Goal: Information Seeking & Learning: Compare options

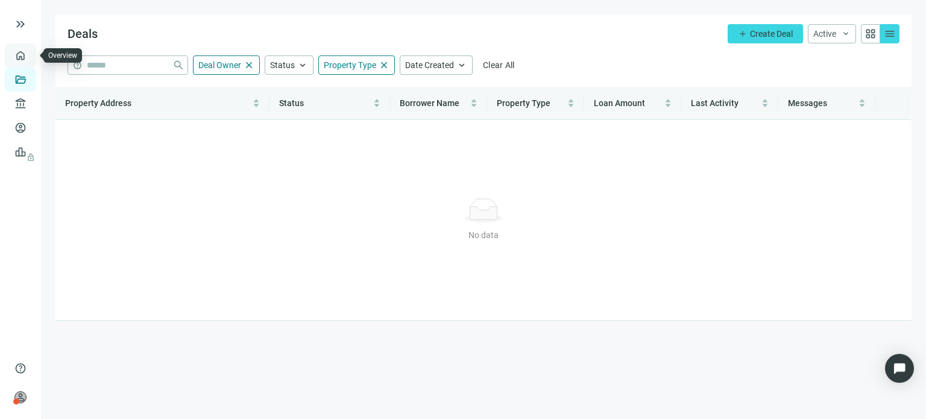
click at [30, 58] on link "Overview" at bounding box center [48, 56] width 36 height 10
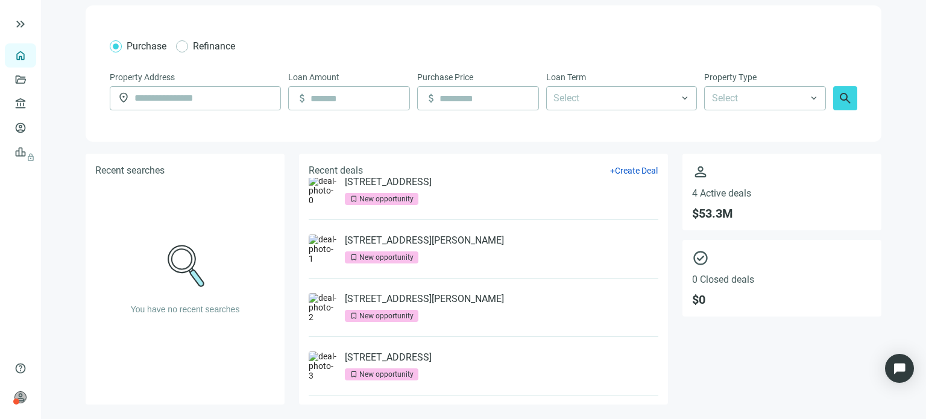
scroll to position [24, 0]
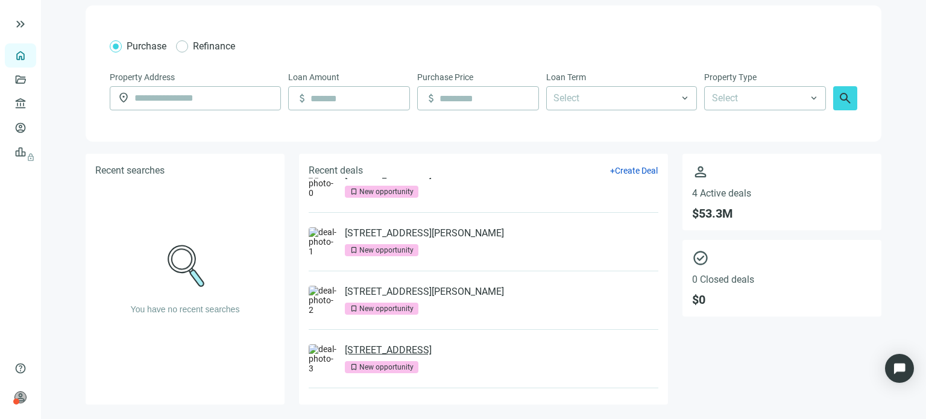
click at [369, 351] on link "[STREET_ADDRESS]" at bounding box center [388, 350] width 87 height 12
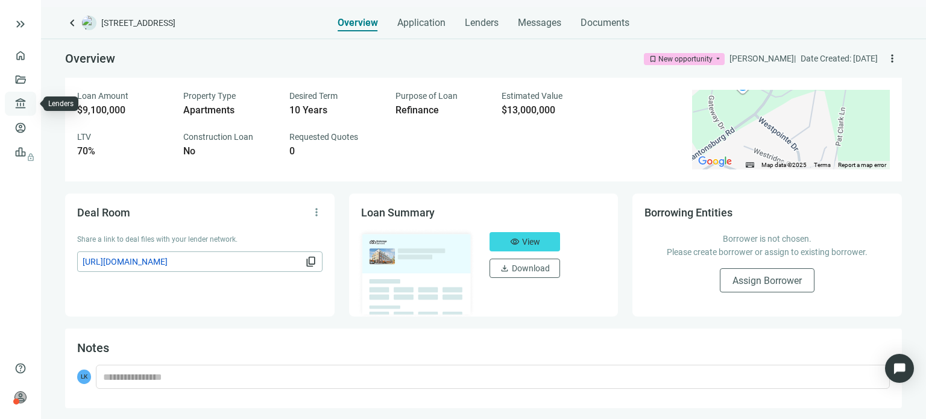
click at [30, 103] on link "Lenders" at bounding box center [45, 104] width 31 height 10
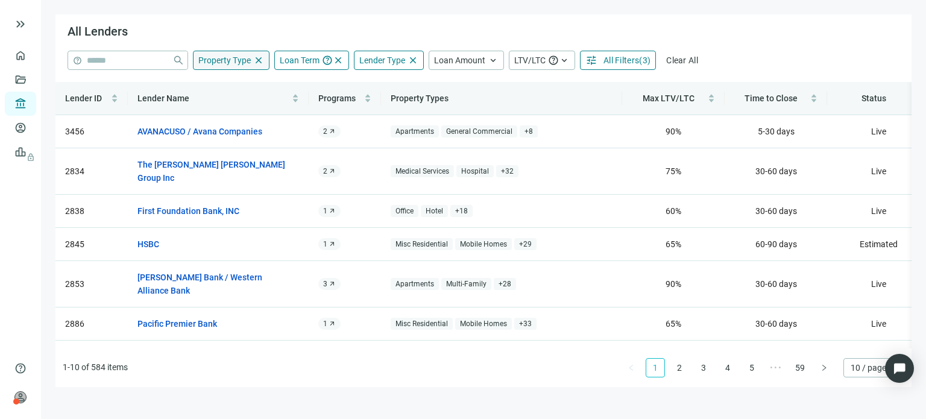
click at [223, 60] on span "Property Type" at bounding box center [224, 60] width 52 height 10
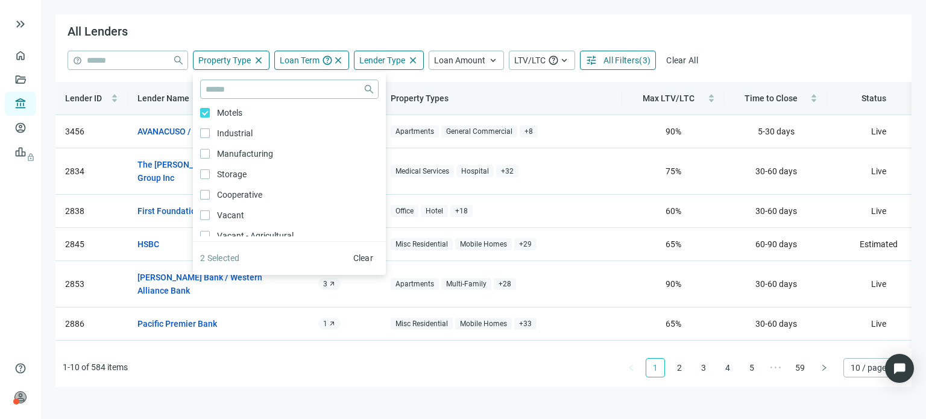
scroll to position [60, 0]
click at [356, 260] on span "Clear" at bounding box center [363, 258] width 20 height 10
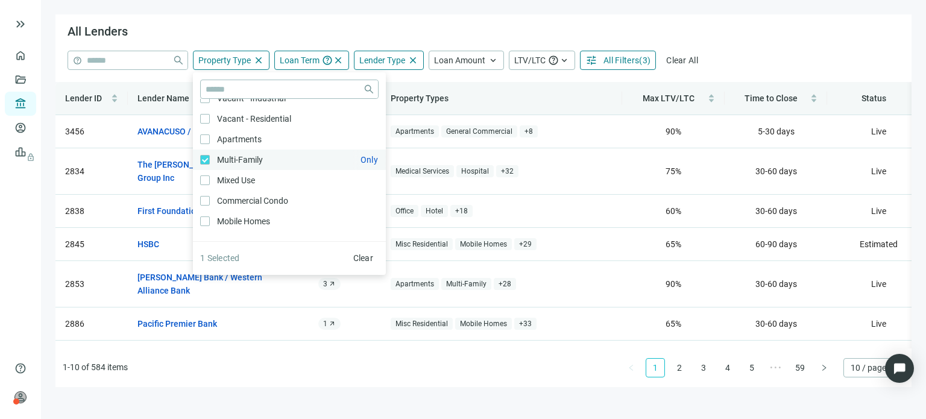
scroll to position [301, 0]
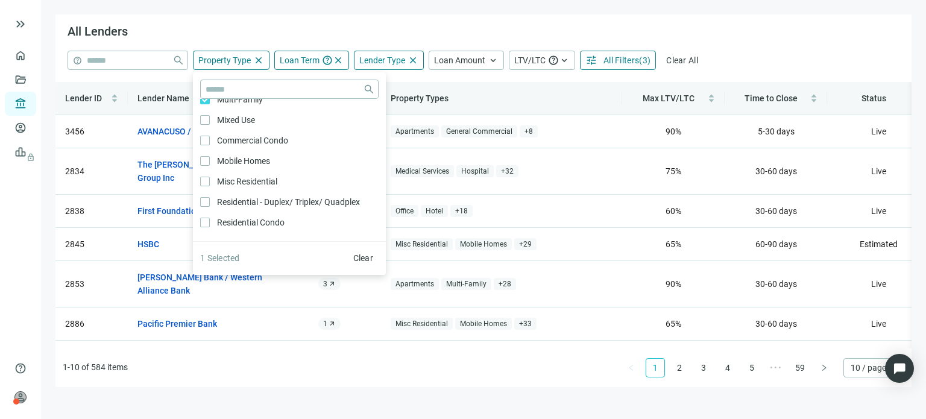
click at [722, 58] on div "help close Property Type close close Agriculture Only Timberland Only Hotel Onl…" at bounding box center [484, 60] width 832 height 19
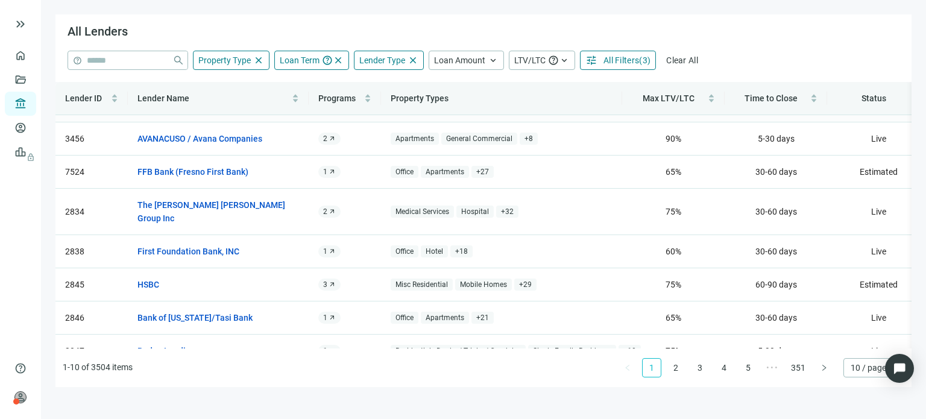
scroll to position [109, 0]
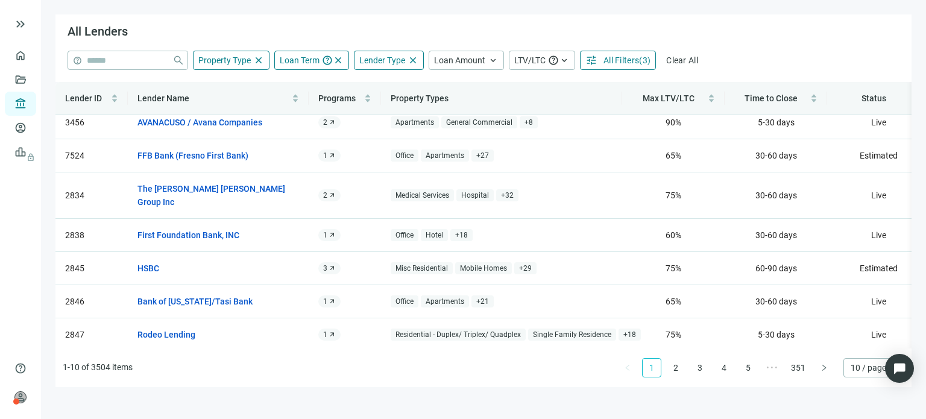
click at [621, 58] on span "All Filters" at bounding box center [621, 60] width 36 height 10
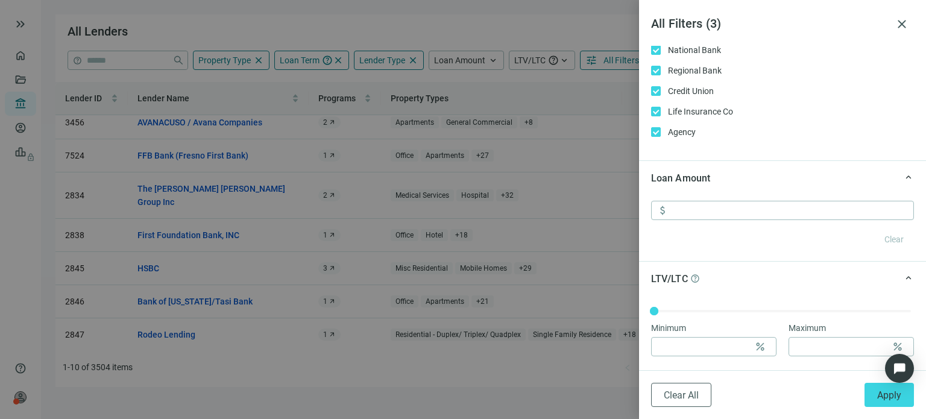
scroll to position [543, 0]
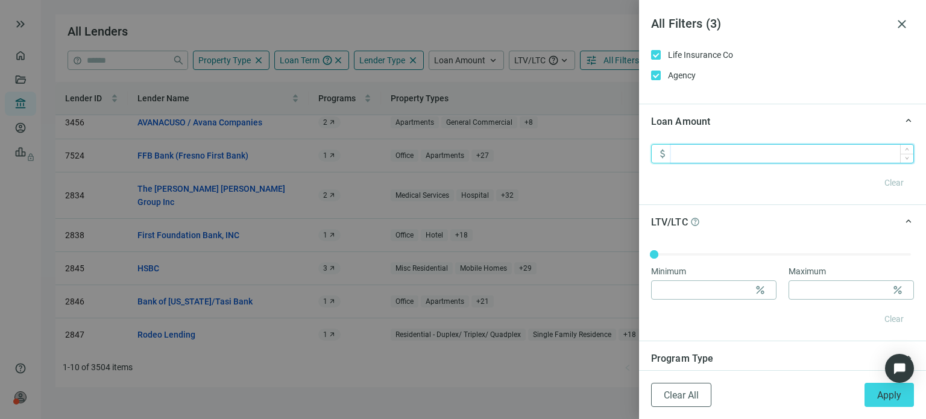
click at [716, 153] on input at bounding box center [792, 154] width 242 height 18
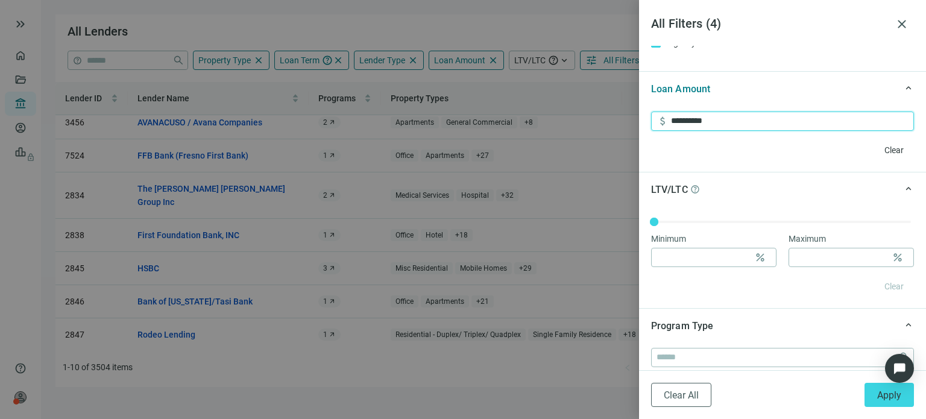
scroll to position [603, 0]
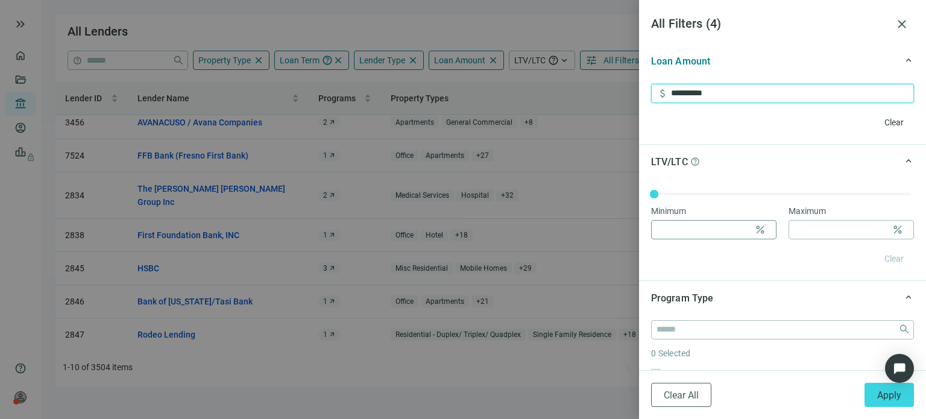
type input "**********"
click at [737, 230] on input at bounding box center [703, 230] width 93 height 18
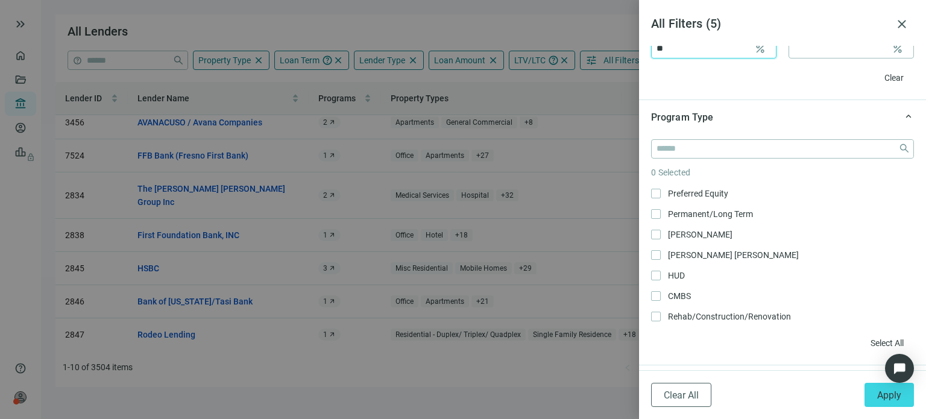
scroll to position [143, 0]
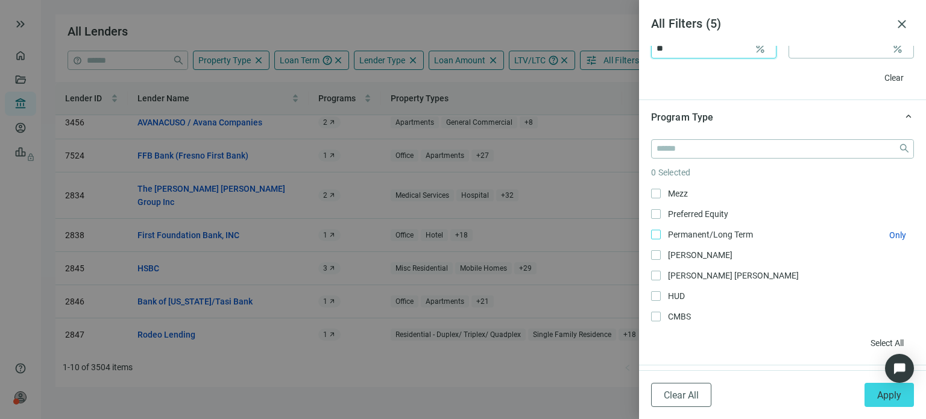
type input "**"
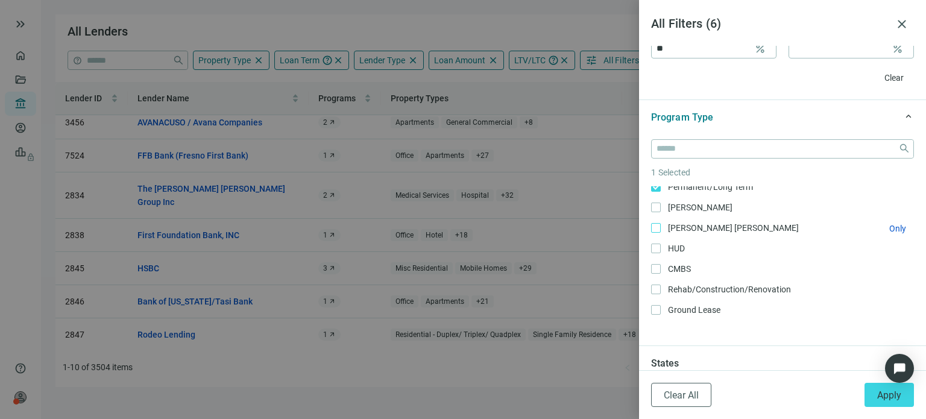
scroll to position [203, 0]
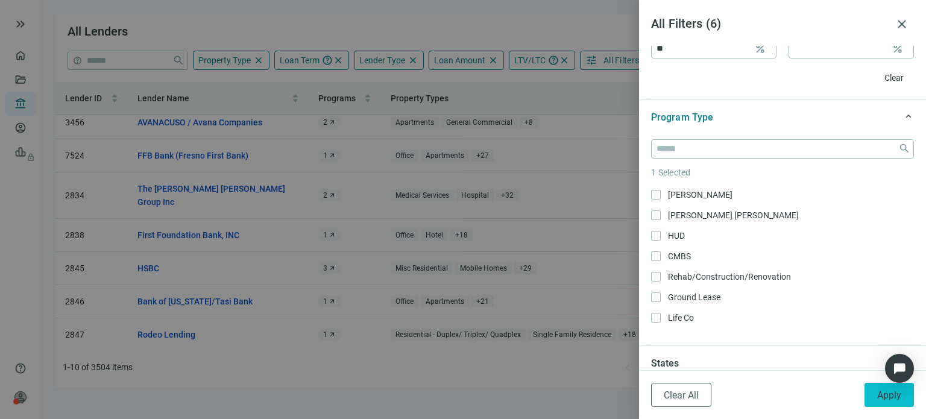
click at [878, 398] on span "Apply" at bounding box center [889, 394] width 24 height 11
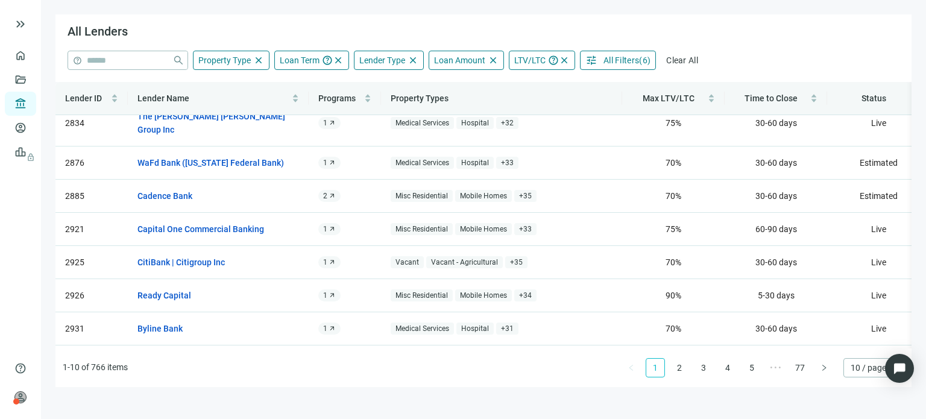
scroll to position [109, 0]
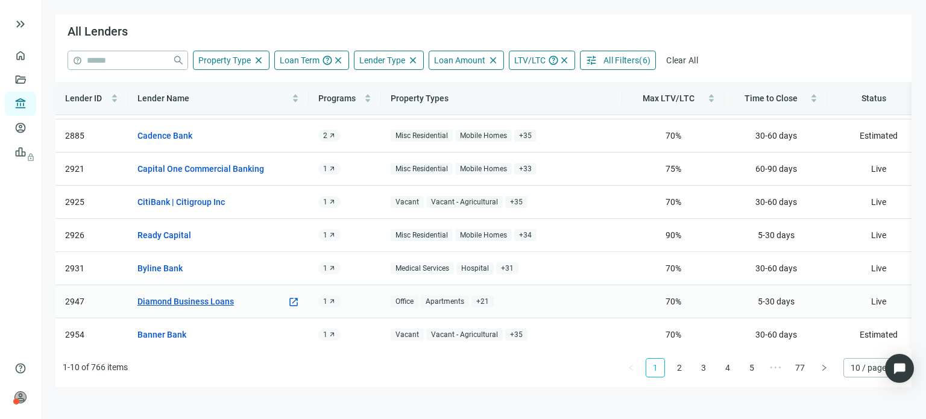
click at [195, 295] on link "Diamond Business Loans" at bounding box center [185, 301] width 96 height 13
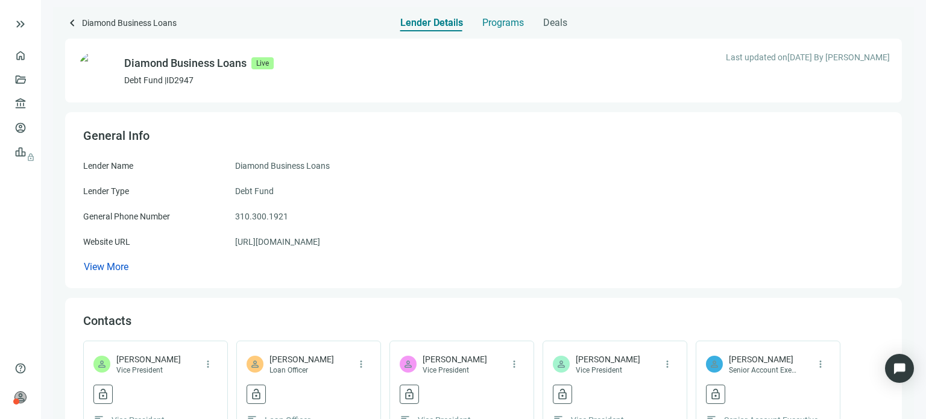
click at [501, 26] on span "Programs" at bounding box center [503, 23] width 42 height 12
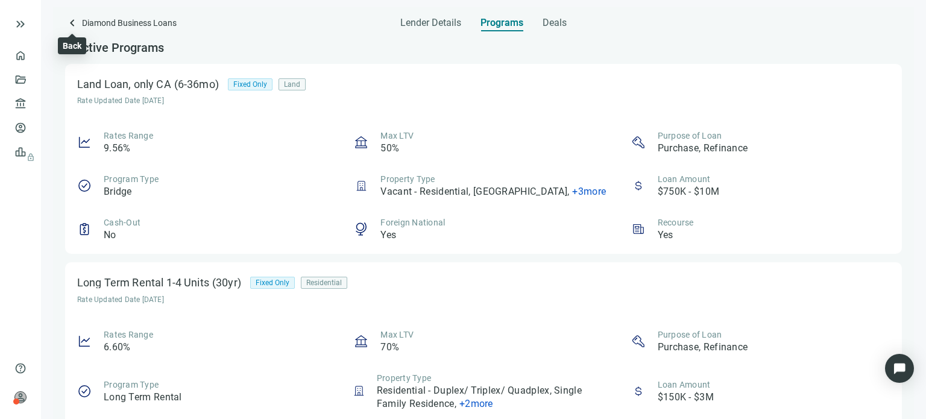
click at [70, 21] on span "keyboard_arrow_left" at bounding box center [72, 23] width 14 height 14
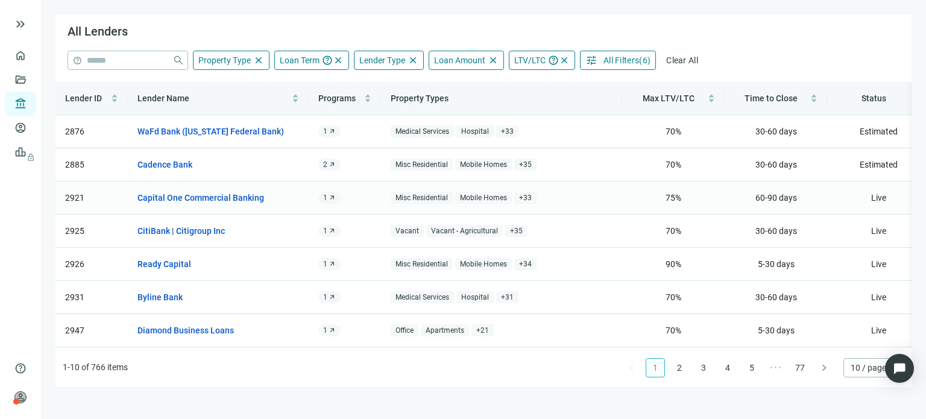
scroll to position [109, 0]
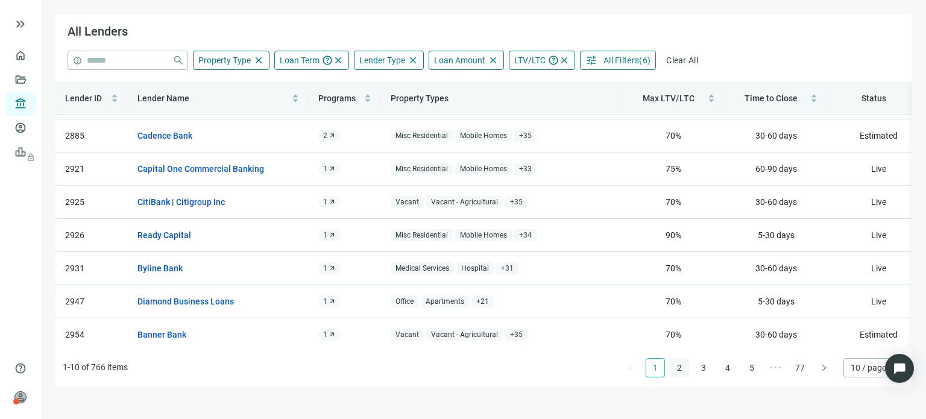
click at [680, 371] on link "2" at bounding box center [679, 368] width 18 height 18
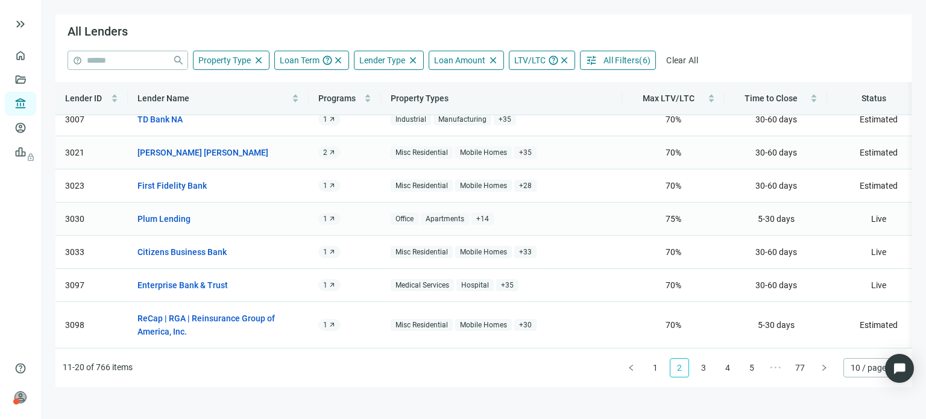
scroll to position [122, 0]
click at [166, 212] on link "Plum Lending" at bounding box center [163, 218] width 53 height 13
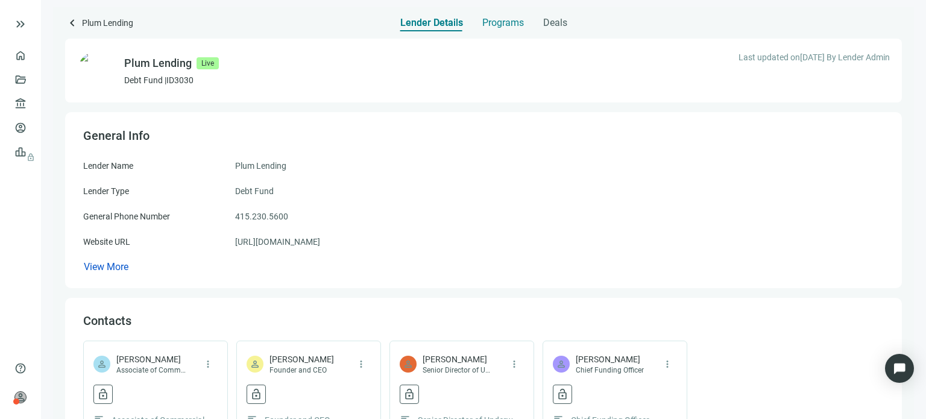
click at [492, 25] on span "Programs" at bounding box center [503, 23] width 42 height 12
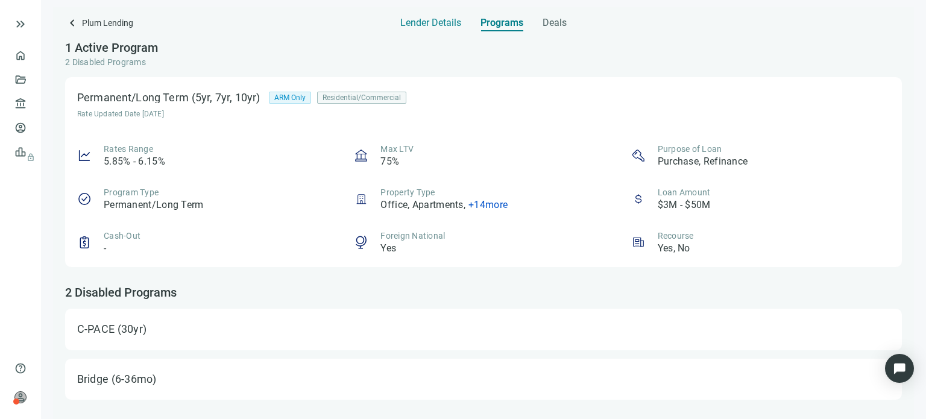
click at [439, 22] on span "Lender Details" at bounding box center [430, 23] width 61 height 12
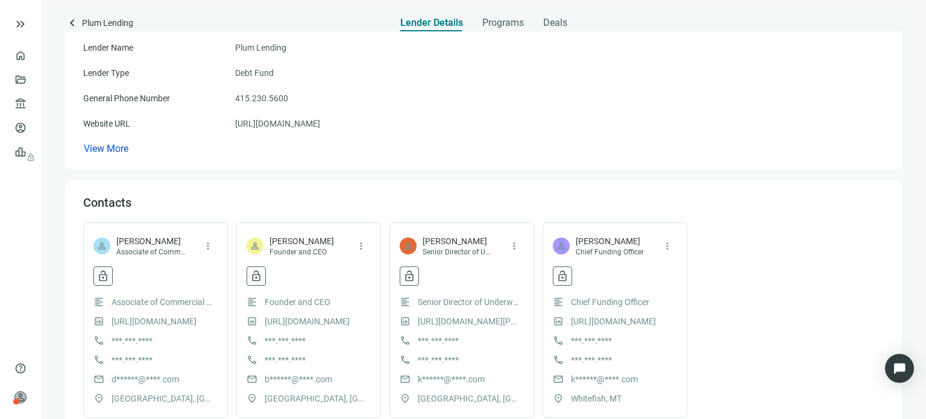
scroll to position [121, 0]
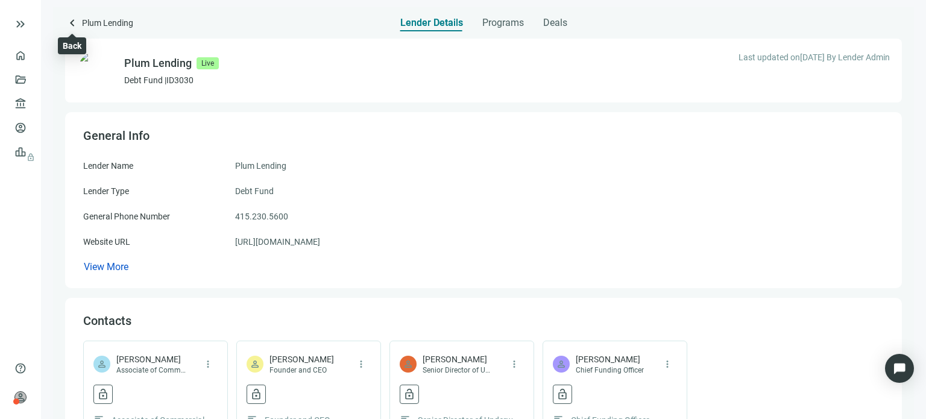
click at [70, 24] on span "keyboard_arrow_left" at bounding box center [72, 23] width 14 height 14
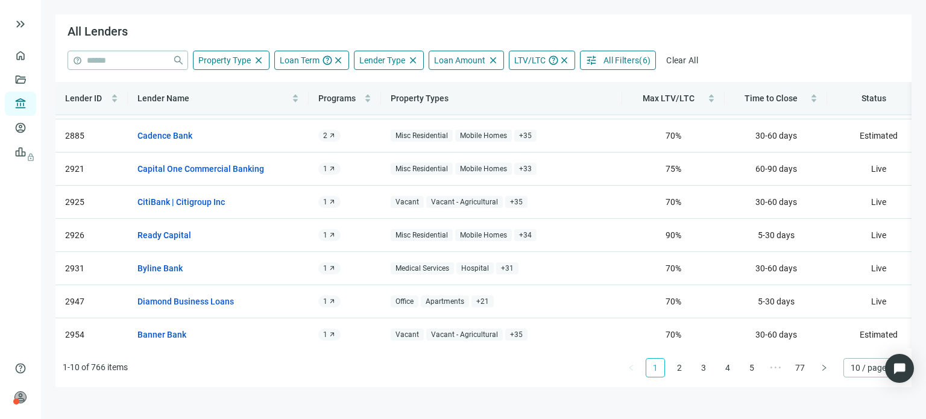
scroll to position [109, 0]
click at [679, 369] on link "2" at bounding box center [679, 368] width 18 height 18
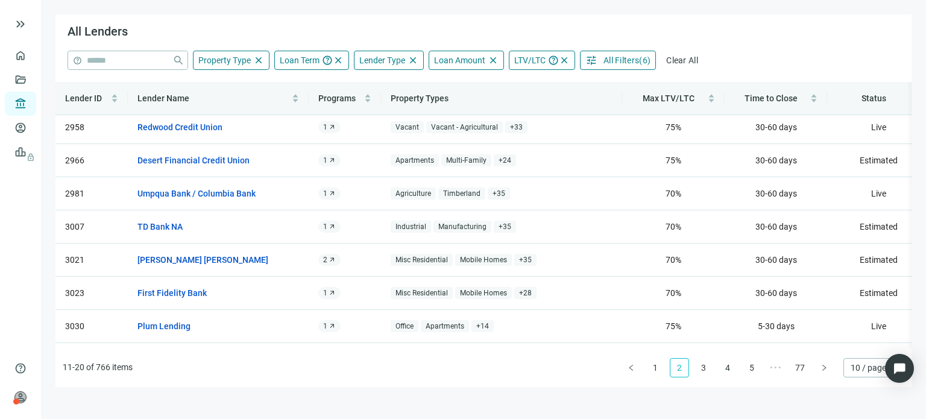
scroll to position [0, 0]
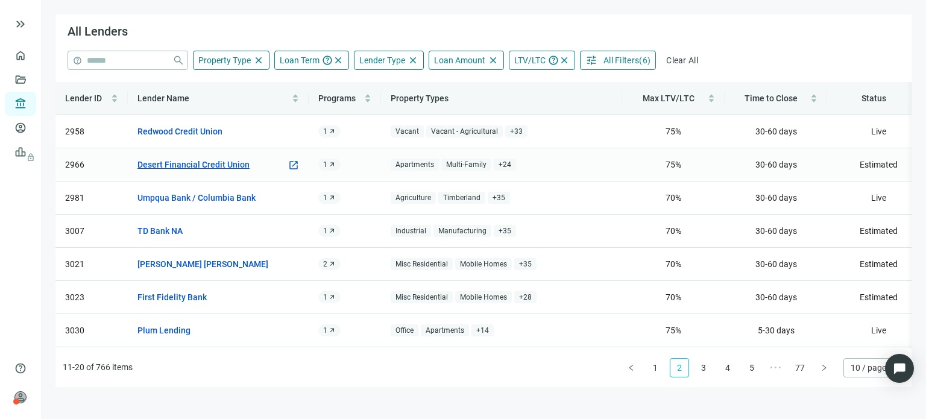
click at [211, 162] on link "Desert Financial Credit Union" at bounding box center [193, 164] width 112 height 13
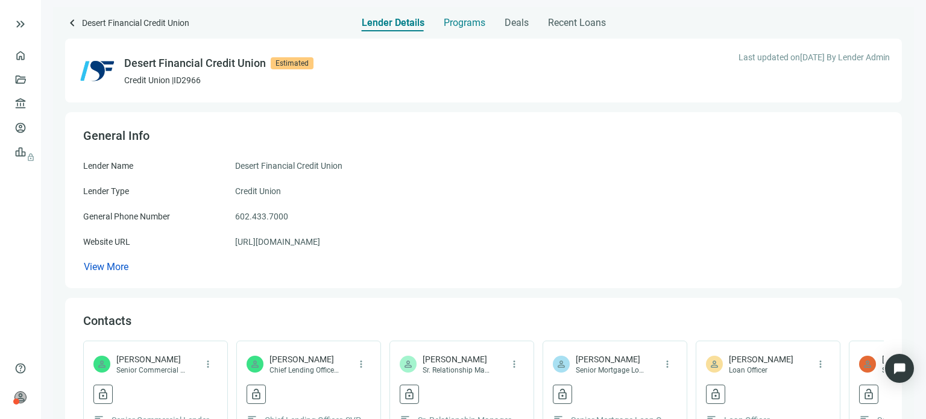
click at [469, 24] on span "Programs" at bounding box center [465, 23] width 42 height 12
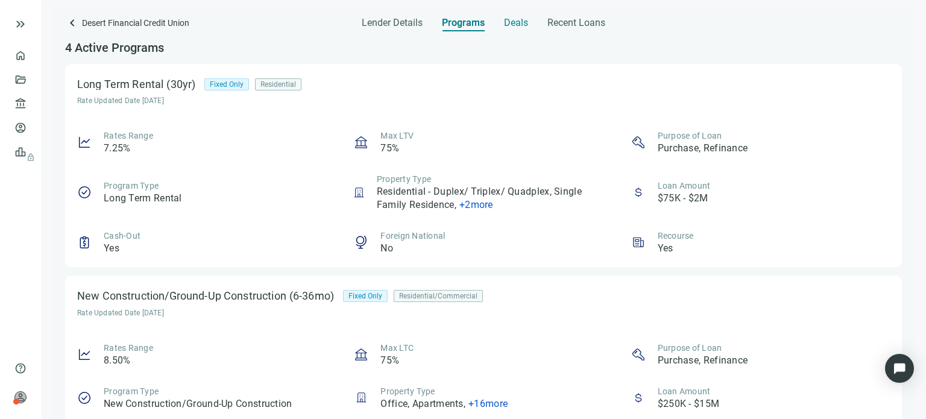
click at [525, 19] on span "Deals" at bounding box center [516, 23] width 24 height 12
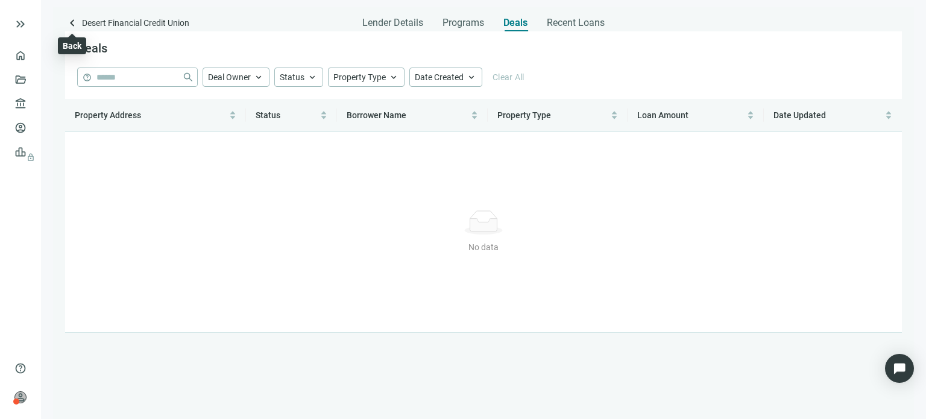
click at [72, 23] on span "keyboard_arrow_left" at bounding box center [72, 23] width 14 height 14
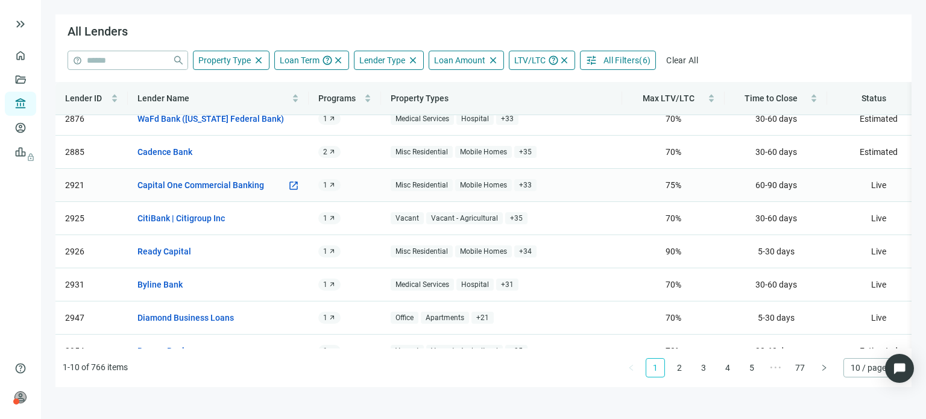
scroll to position [109, 0]
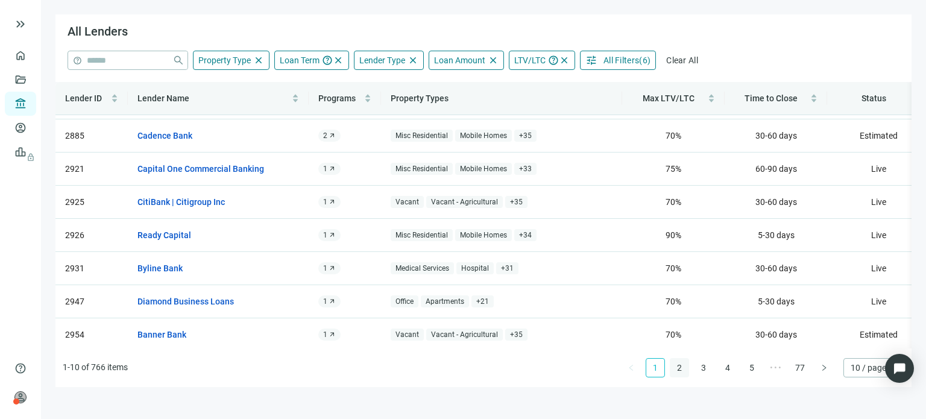
click at [679, 370] on link "2" at bounding box center [679, 368] width 18 height 18
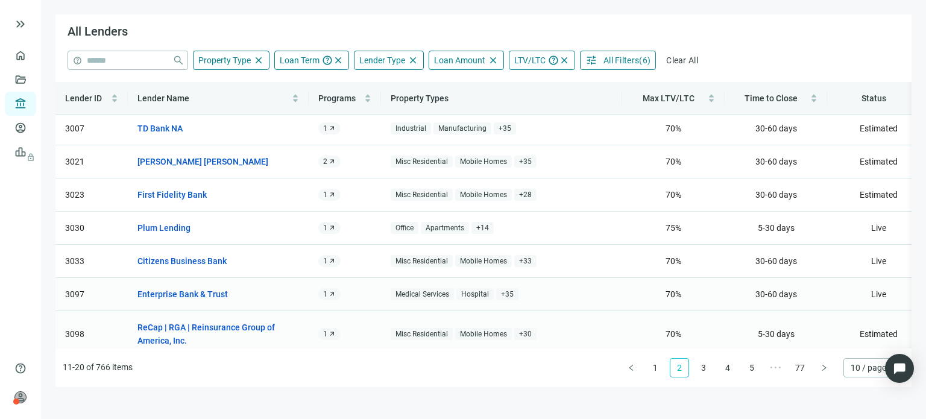
scroll to position [122, 0]
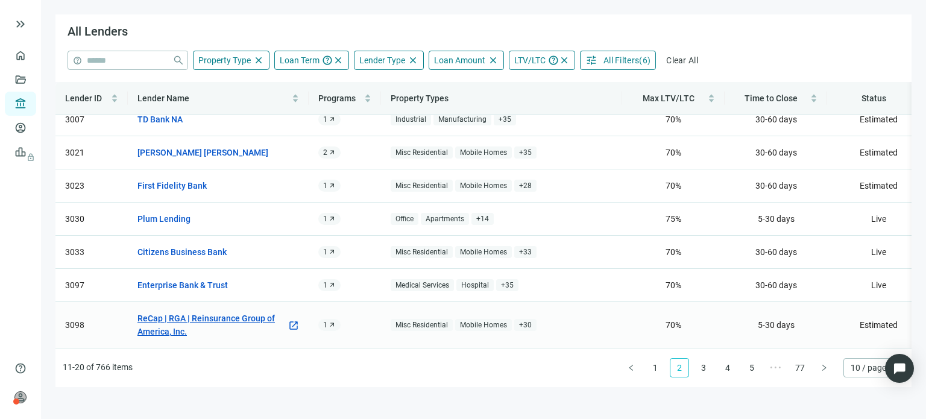
click at [219, 312] on link "ReCap | RGA | Reinsurance Group of America, Inc." at bounding box center [212, 325] width 150 height 27
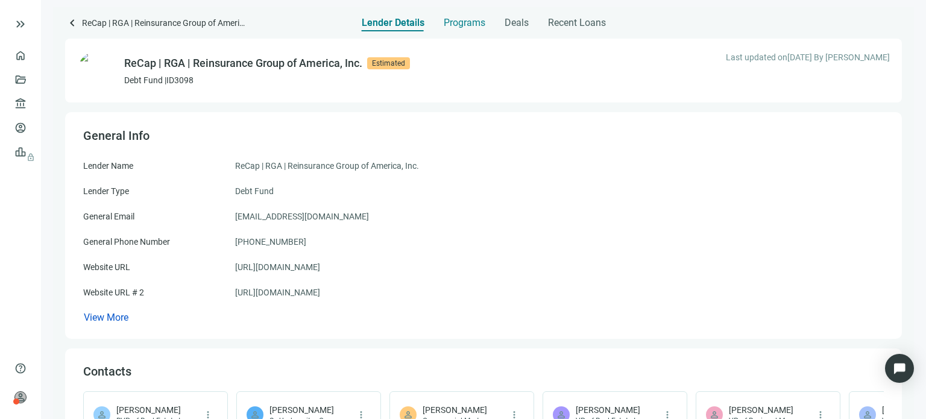
click at [451, 25] on span "Programs" at bounding box center [465, 23] width 42 height 12
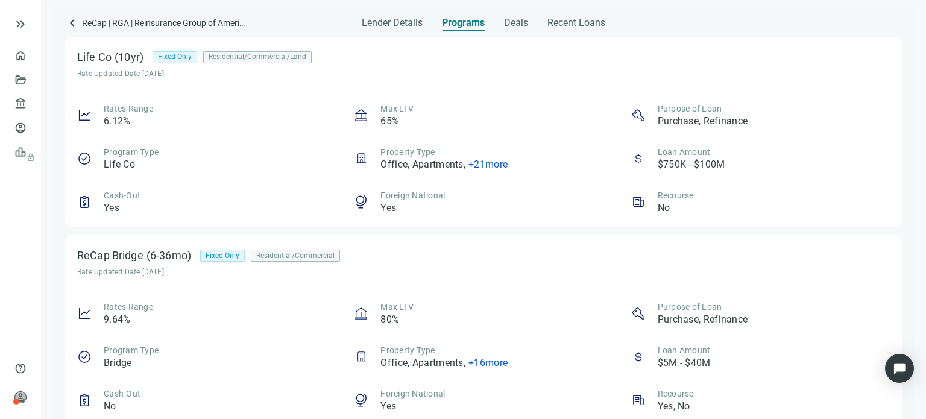
scroll to position [437, 0]
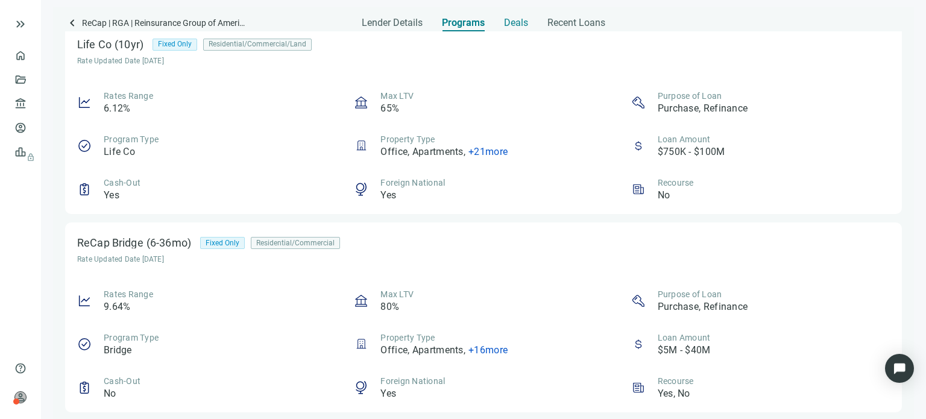
click at [506, 24] on span "Deals" at bounding box center [516, 23] width 24 height 12
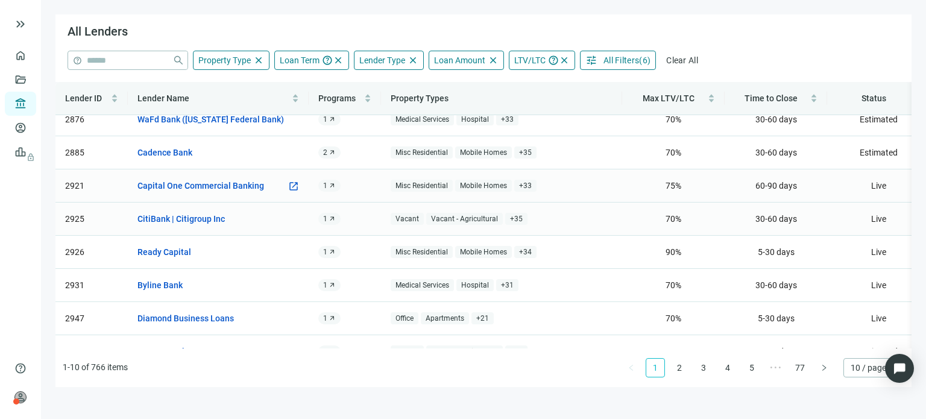
scroll to position [109, 0]
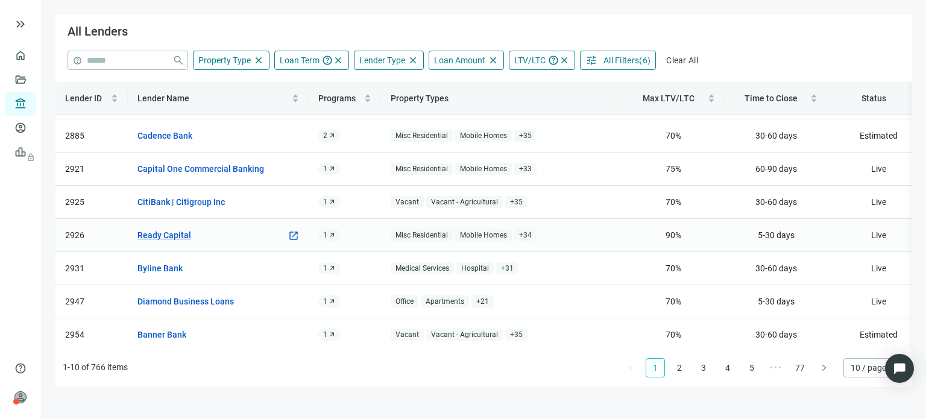
click at [172, 228] on link "Ready Capital" at bounding box center [164, 234] width 54 height 13
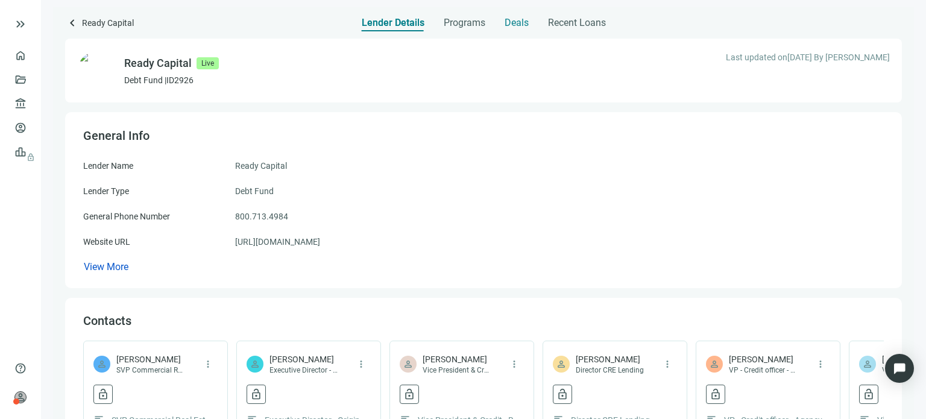
click at [506, 25] on span "Deals" at bounding box center [517, 23] width 24 height 12
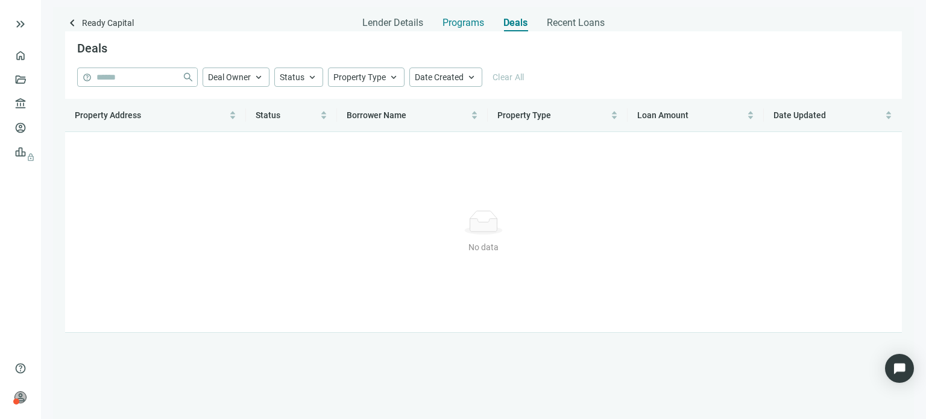
click at [461, 25] on span "Programs" at bounding box center [464, 23] width 42 height 12
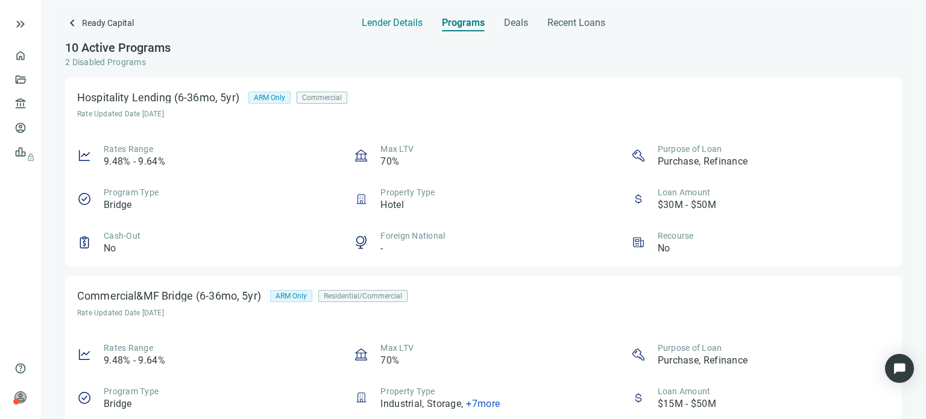
click at [410, 26] on span "Lender Details" at bounding box center [392, 23] width 61 height 12
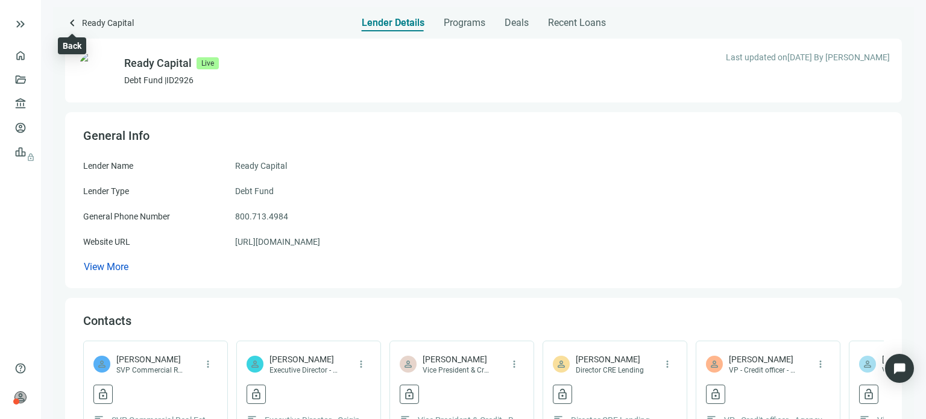
click at [72, 23] on span "keyboard_arrow_left" at bounding box center [72, 23] width 14 height 14
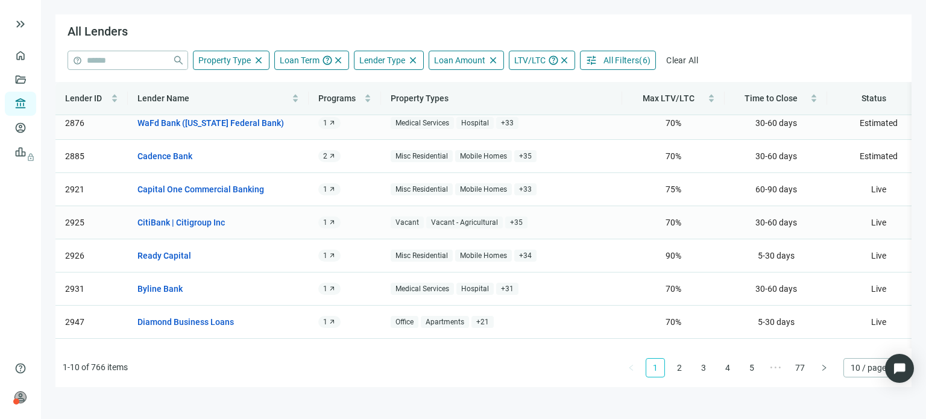
scroll to position [109, 0]
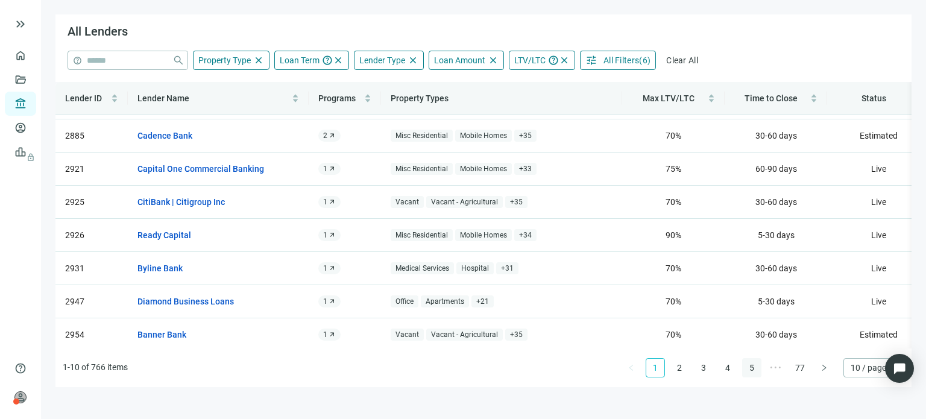
click at [727, 367] on link "4" at bounding box center [728, 368] width 18 height 18
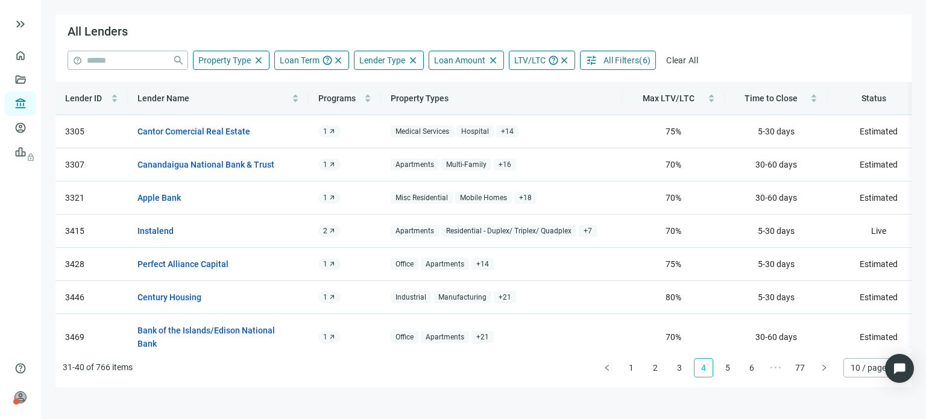
scroll to position [0, 0]
